Goal: Information Seeking & Learning: Learn about a topic

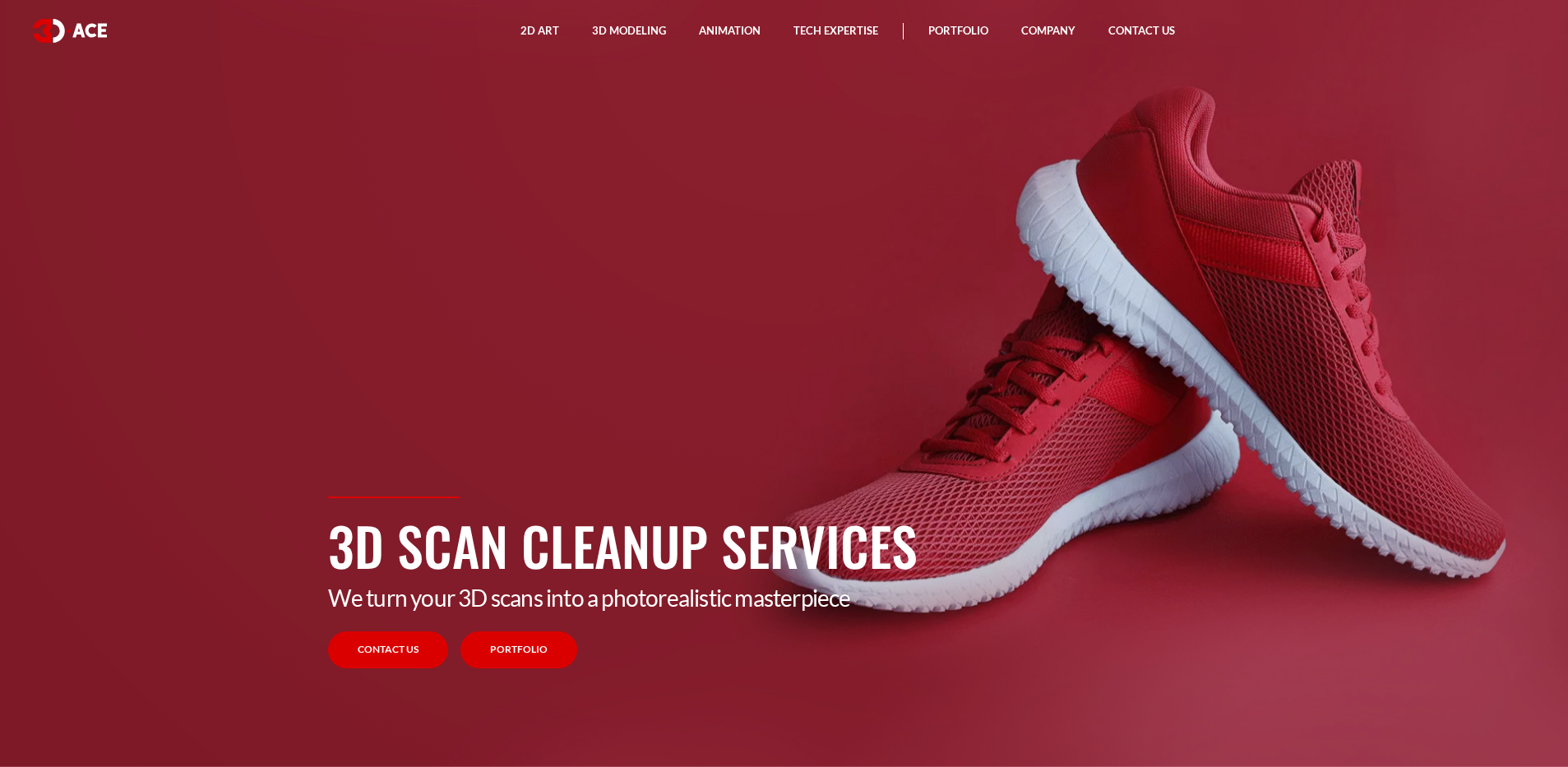
click at [515, 644] on link "Portfolio" at bounding box center [518, 650] width 116 height 37
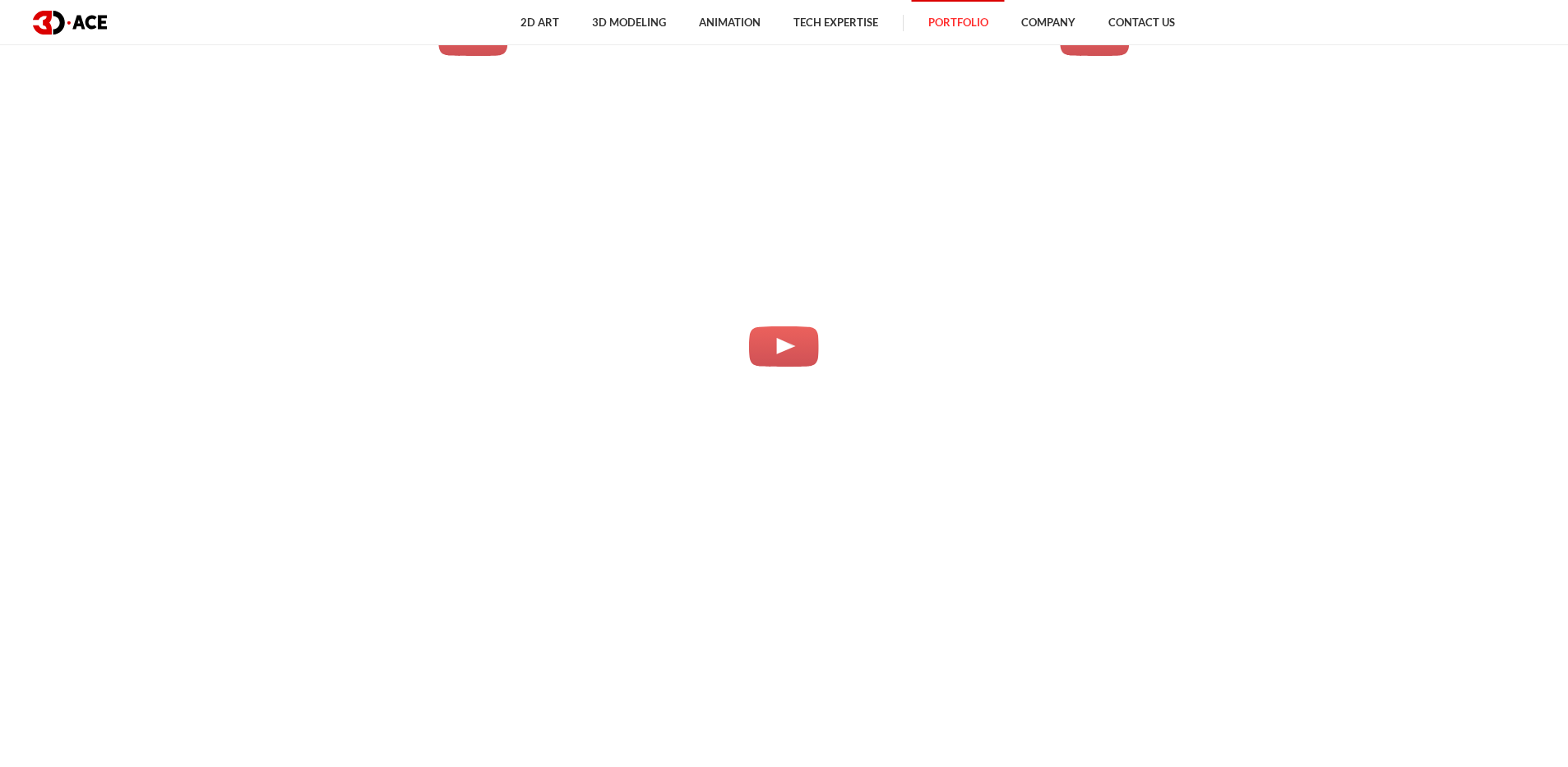
scroll to position [4739, 0]
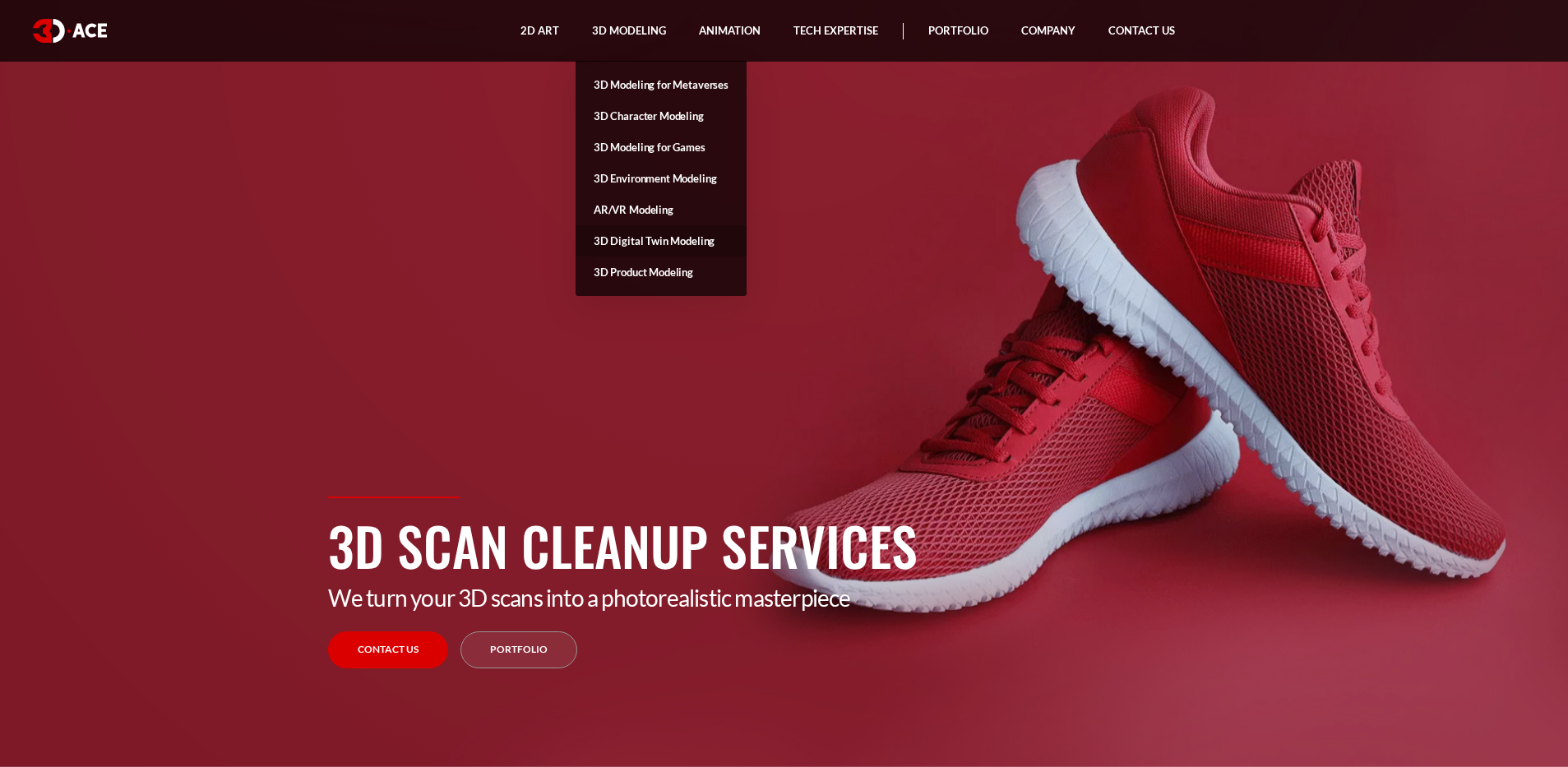
click at [633, 242] on link "3D Digital Twin Modeling" at bounding box center [660, 240] width 171 height 31
click at [628, 276] on link "3D Product Modeling" at bounding box center [660, 272] width 171 height 31
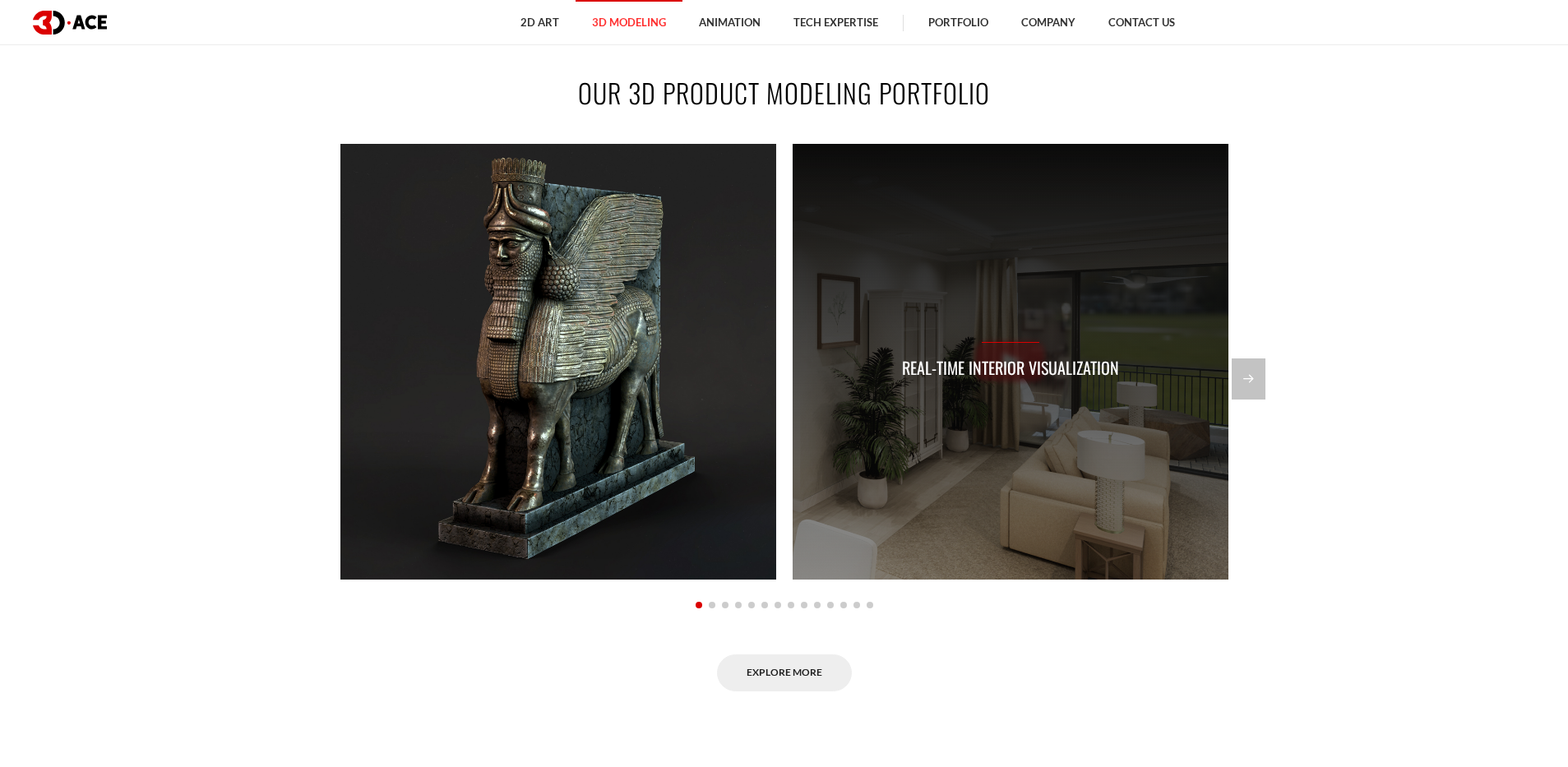
scroll to position [1355, 0]
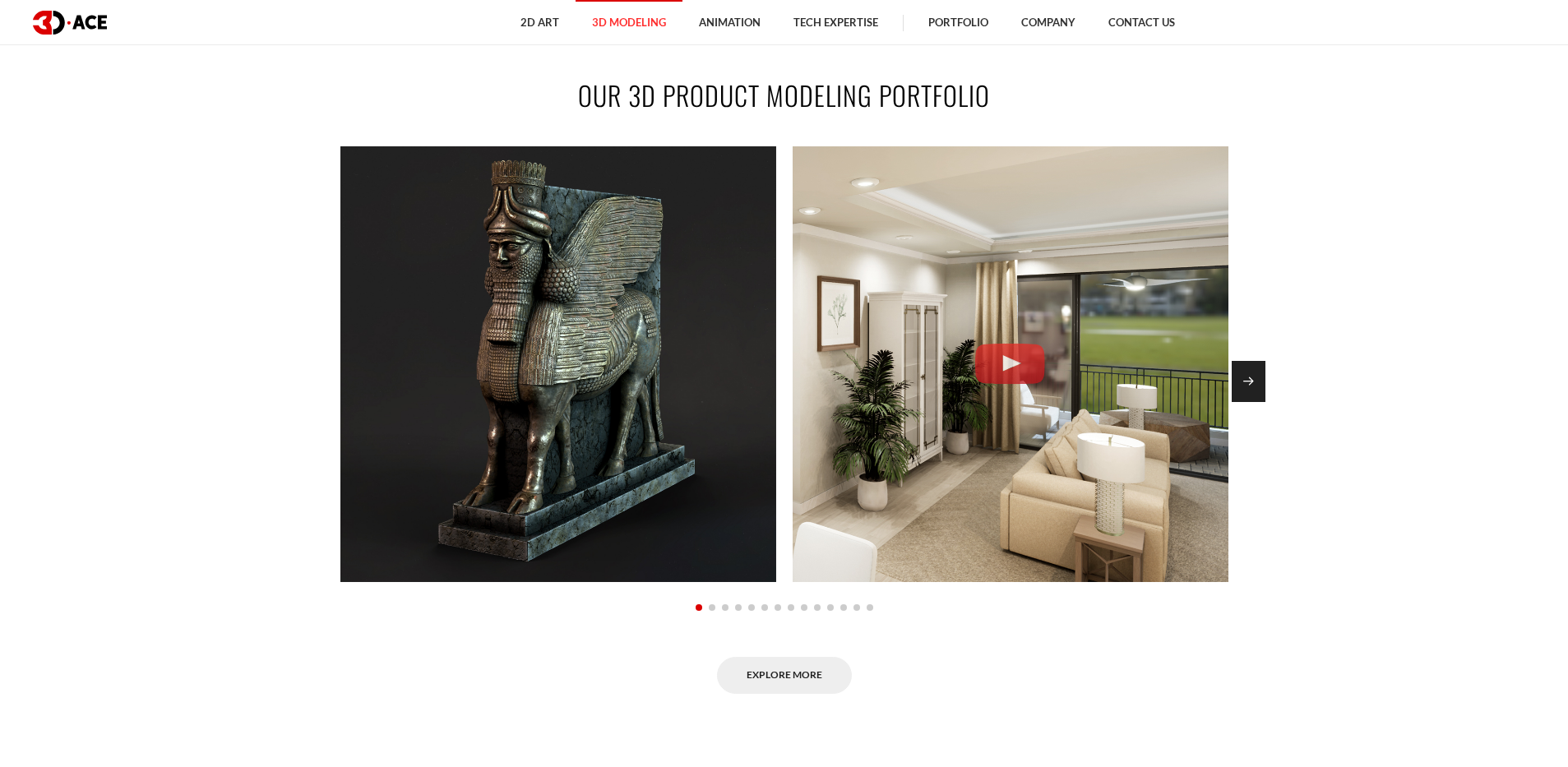
click at [1262, 377] on div "Next slide" at bounding box center [1248, 381] width 33 height 41
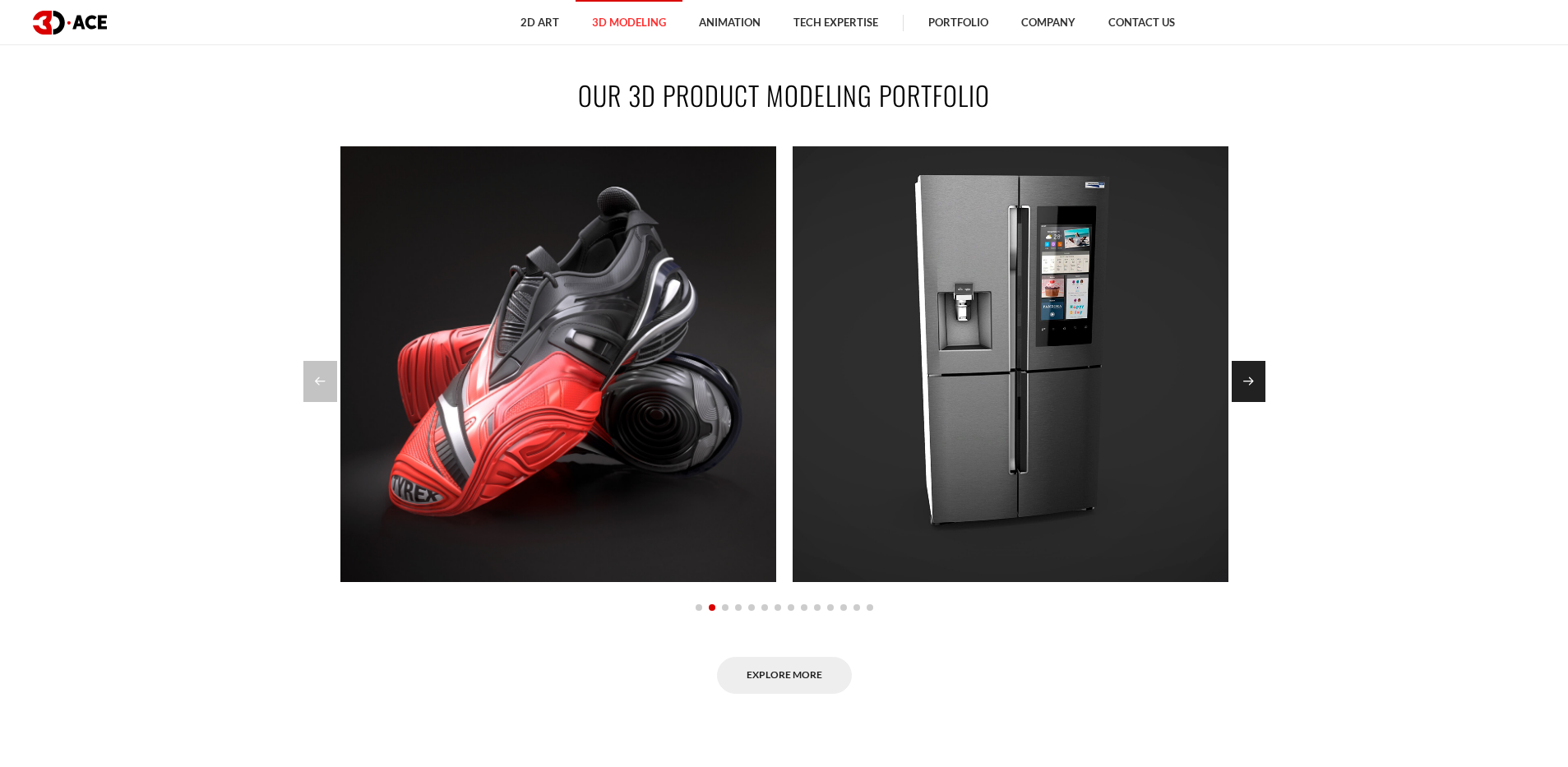
click at [1253, 373] on div "Next slide" at bounding box center [1248, 381] width 33 height 41
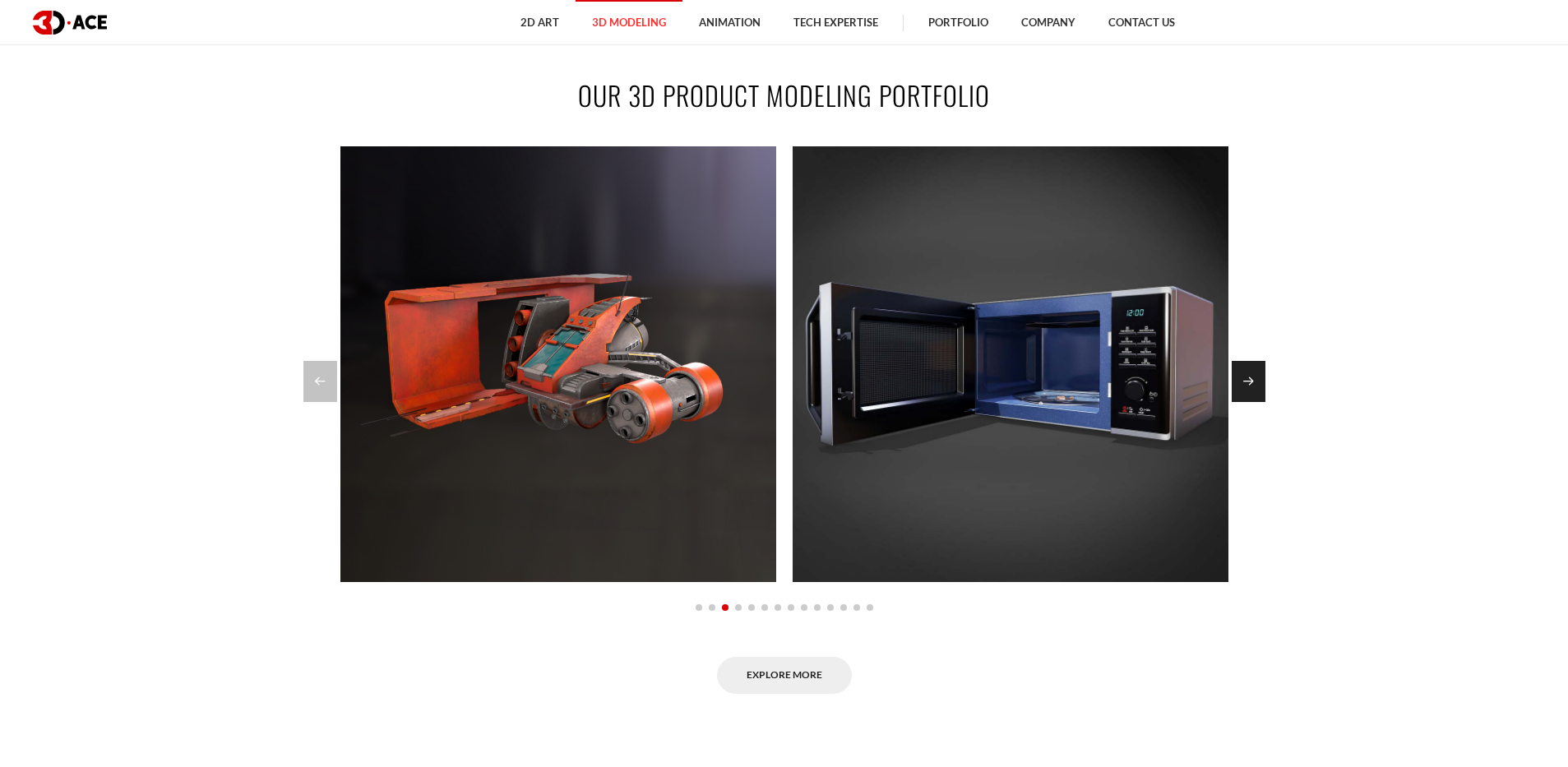
click at [1253, 373] on div "Next slide" at bounding box center [1248, 381] width 33 height 41
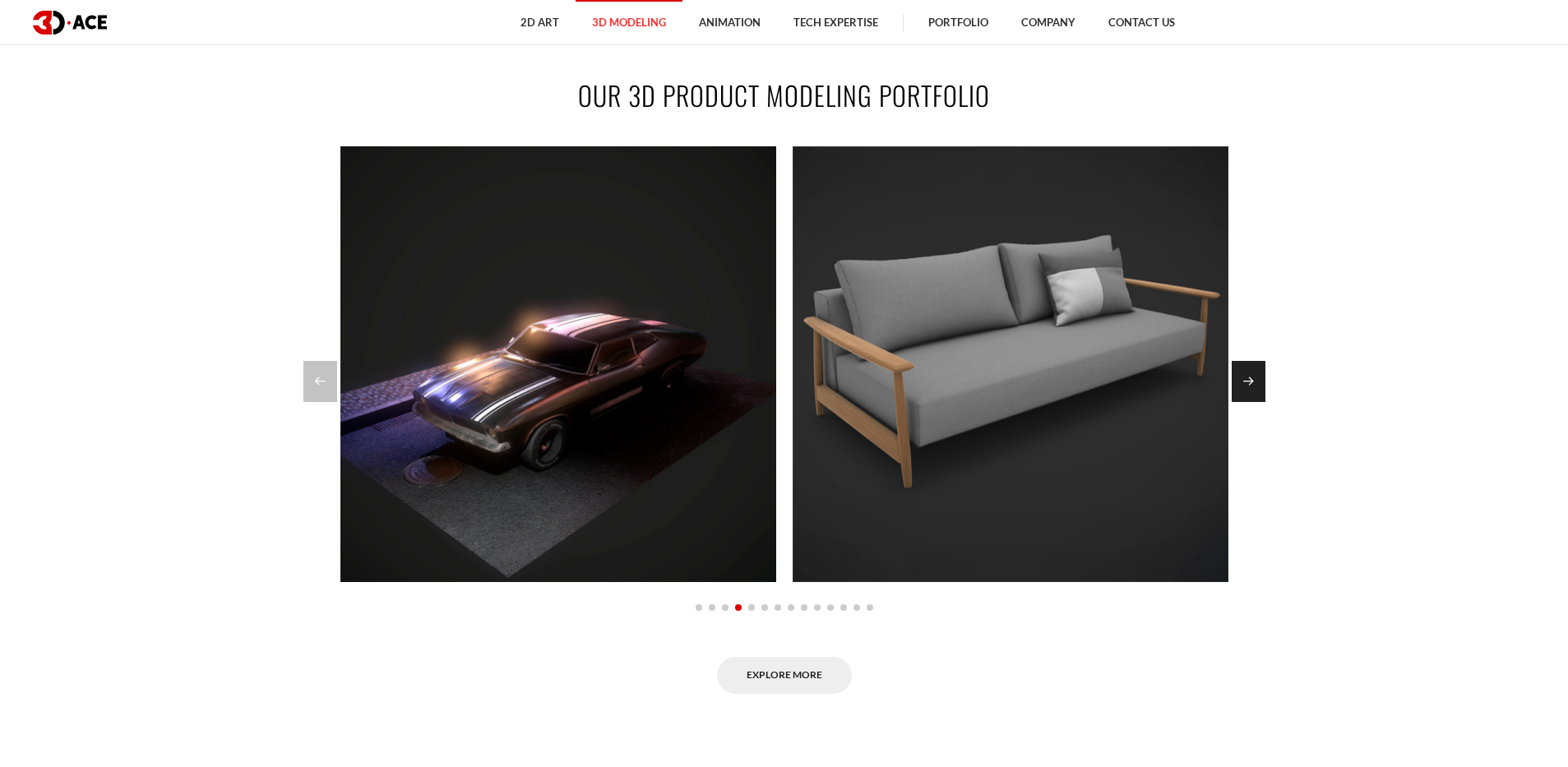
click at [1253, 373] on div "Next slide" at bounding box center [1248, 381] width 33 height 41
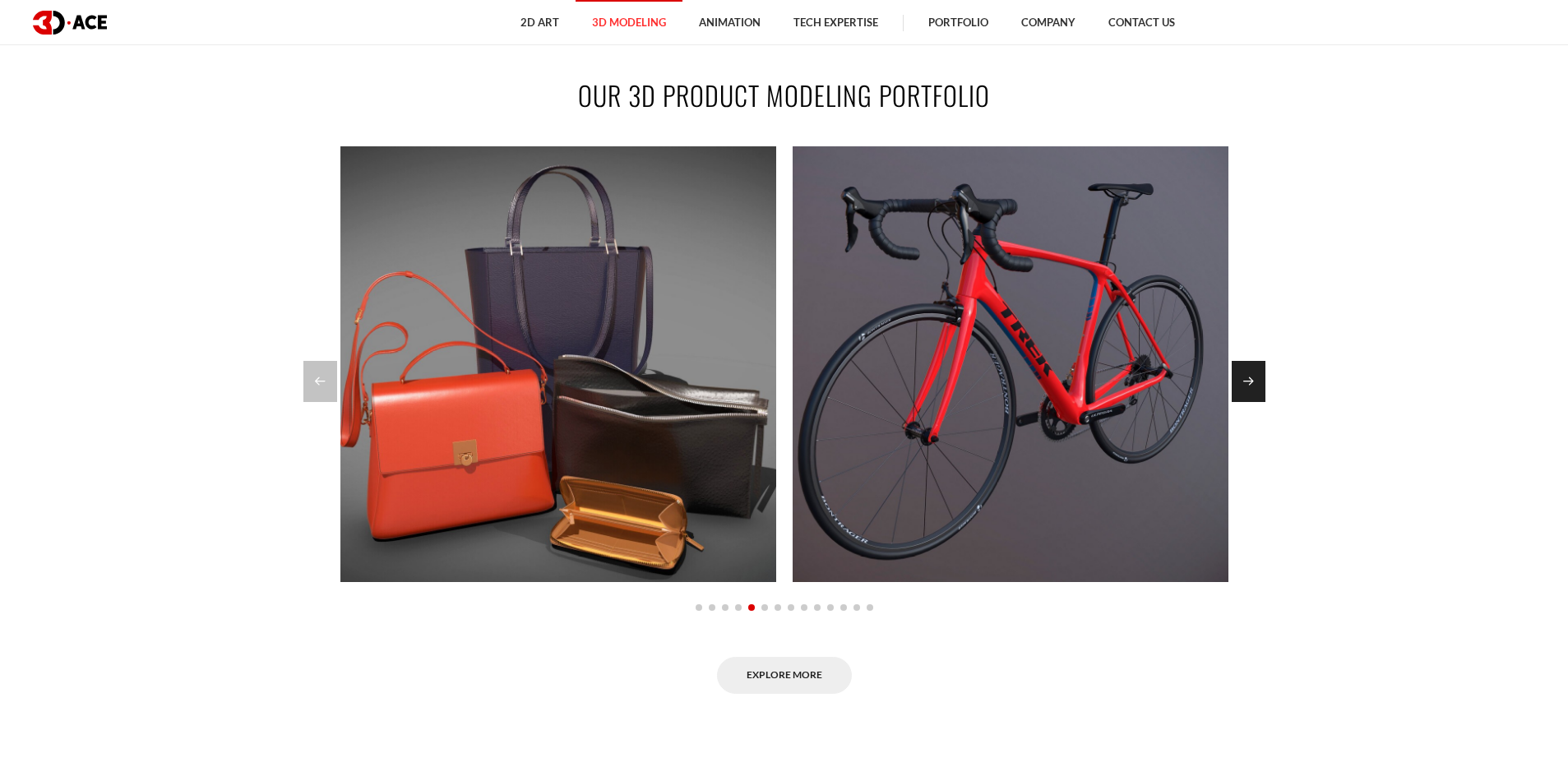
click at [1253, 373] on div "Next slide" at bounding box center [1248, 381] width 33 height 41
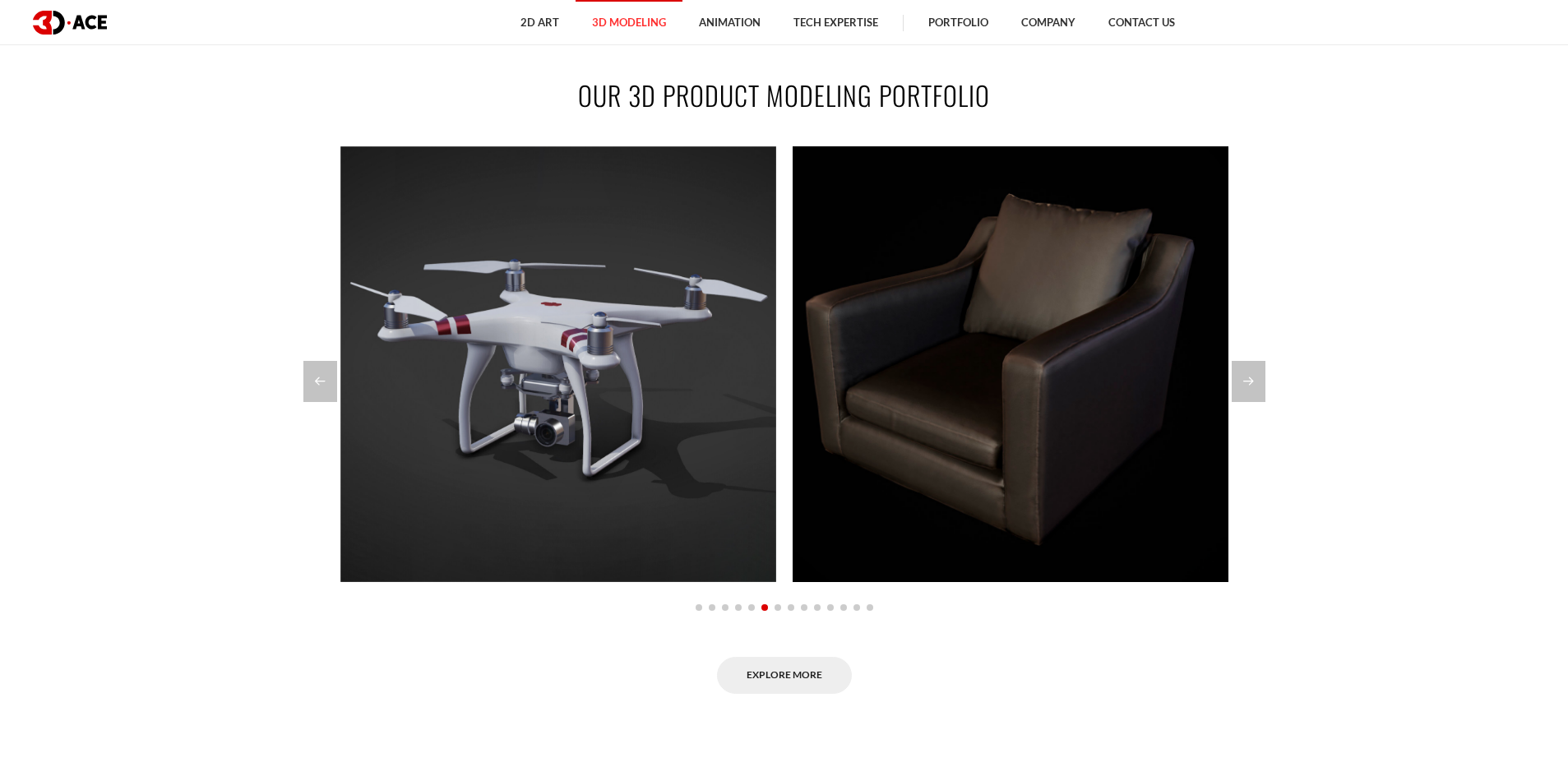
click at [1357, 373] on section "OUR 3D PRODUCT MODELING PORTFOLIO Lamassu lion statue Real-time Interior Visual…" at bounding box center [784, 384] width 1568 height 715
